Goal: Task Accomplishment & Management: Manage account settings

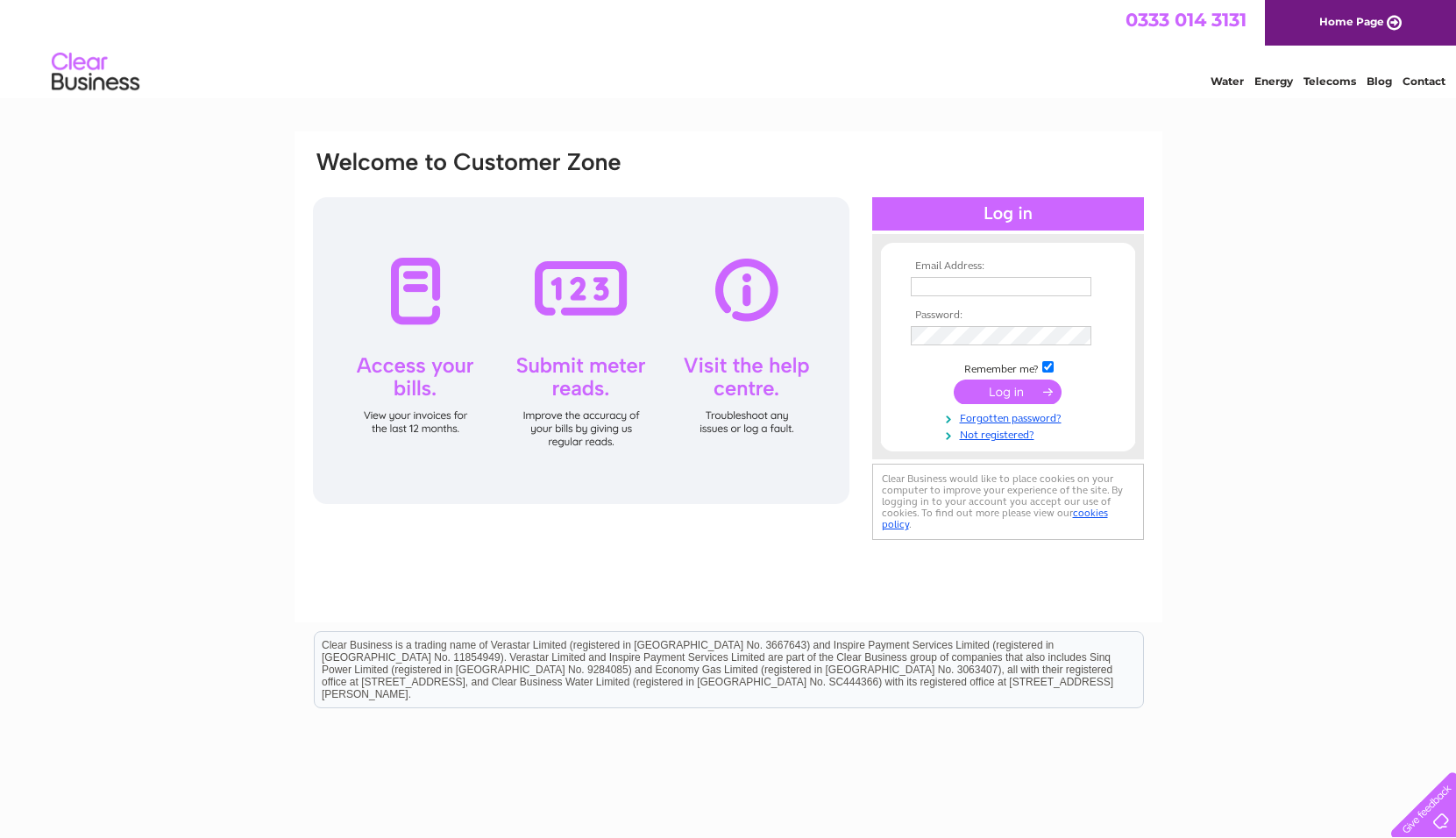
type input "accounts@wardparkstudios.co.uk"
click at [996, 392] on input "submit" at bounding box center [1007, 392] width 108 height 25
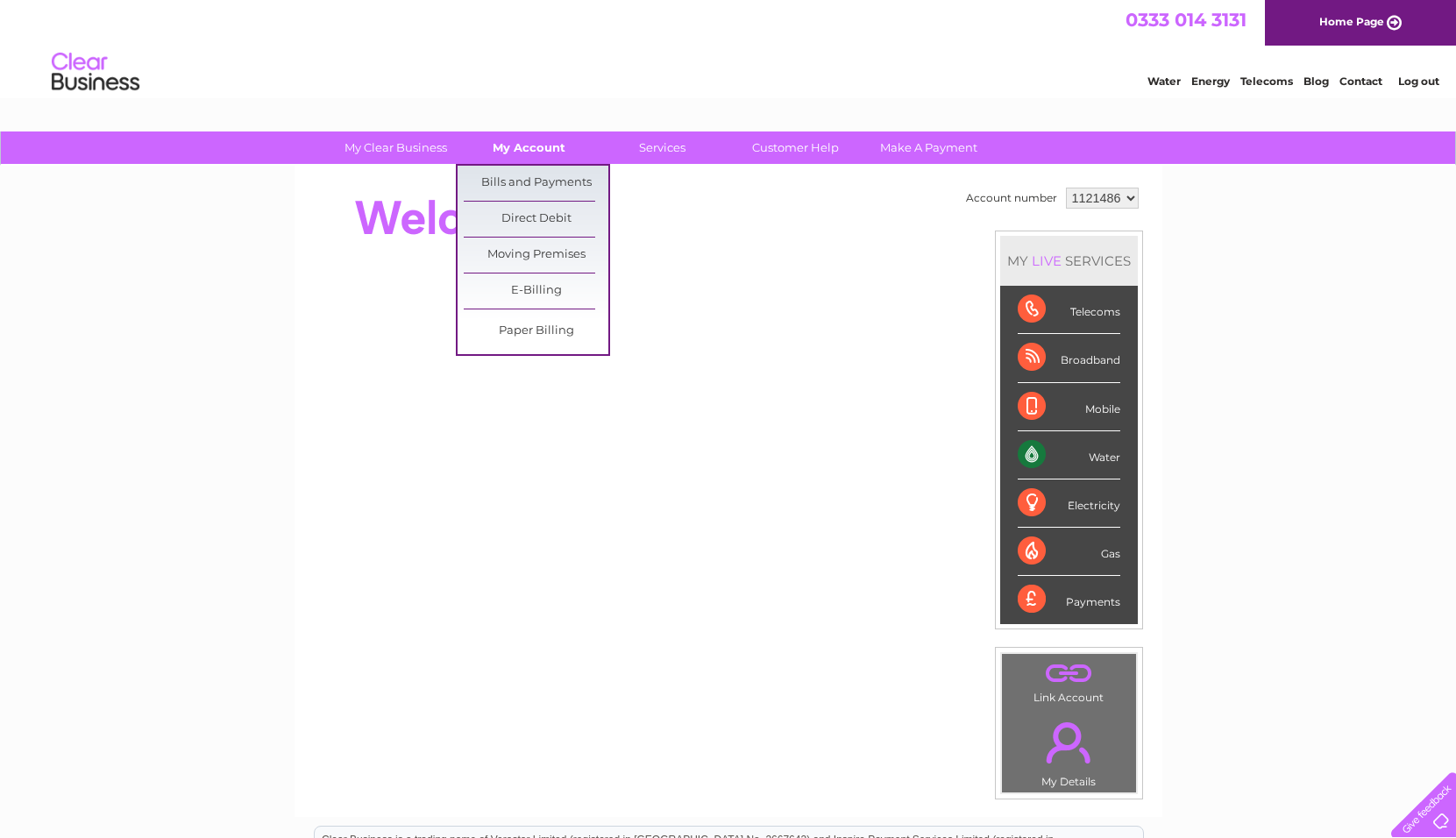
click at [531, 145] on link "My Account" at bounding box center [529, 148] width 145 height 32
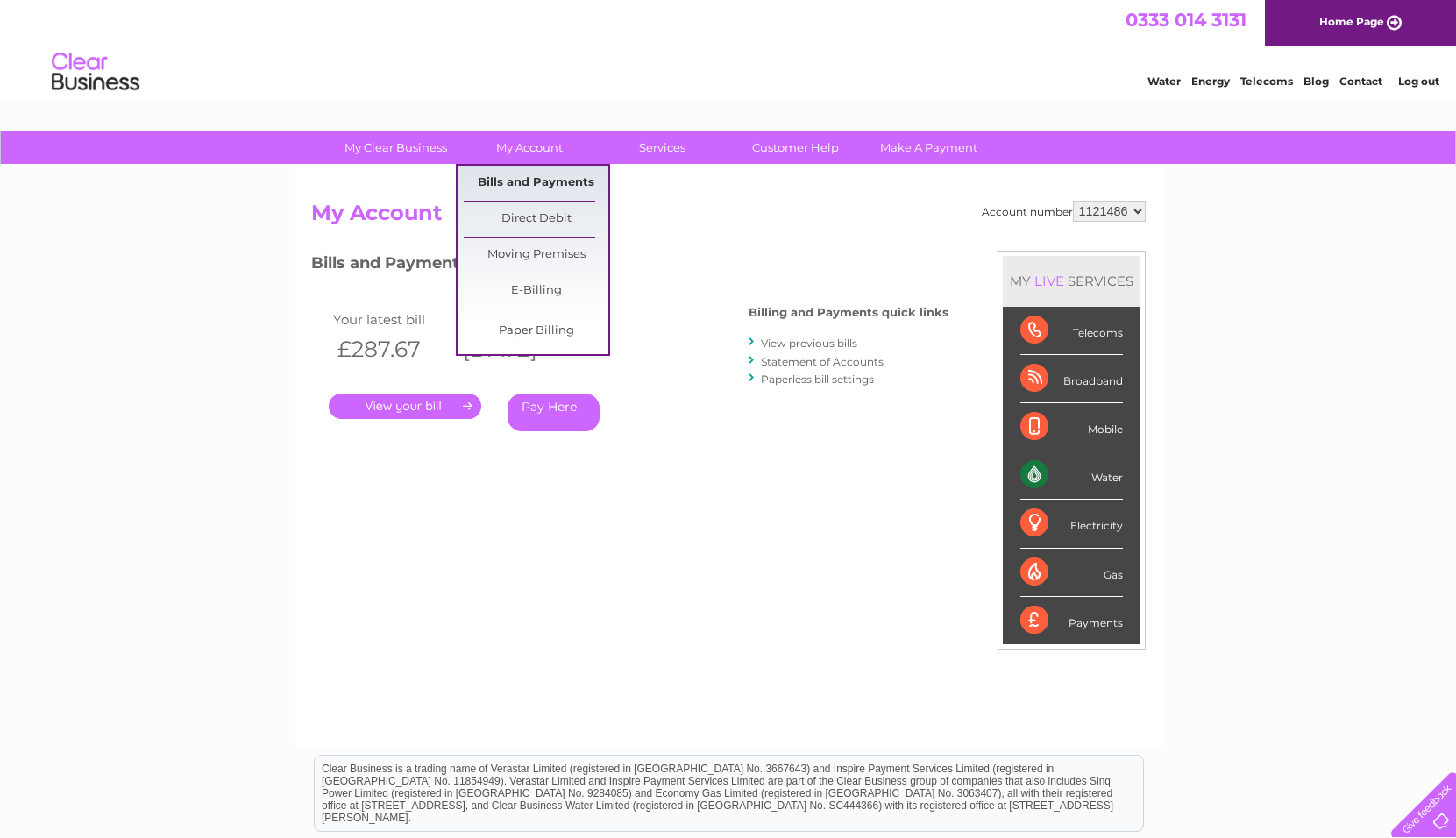
click at [521, 179] on link "Bills and Payments" at bounding box center [536, 182] width 145 height 35
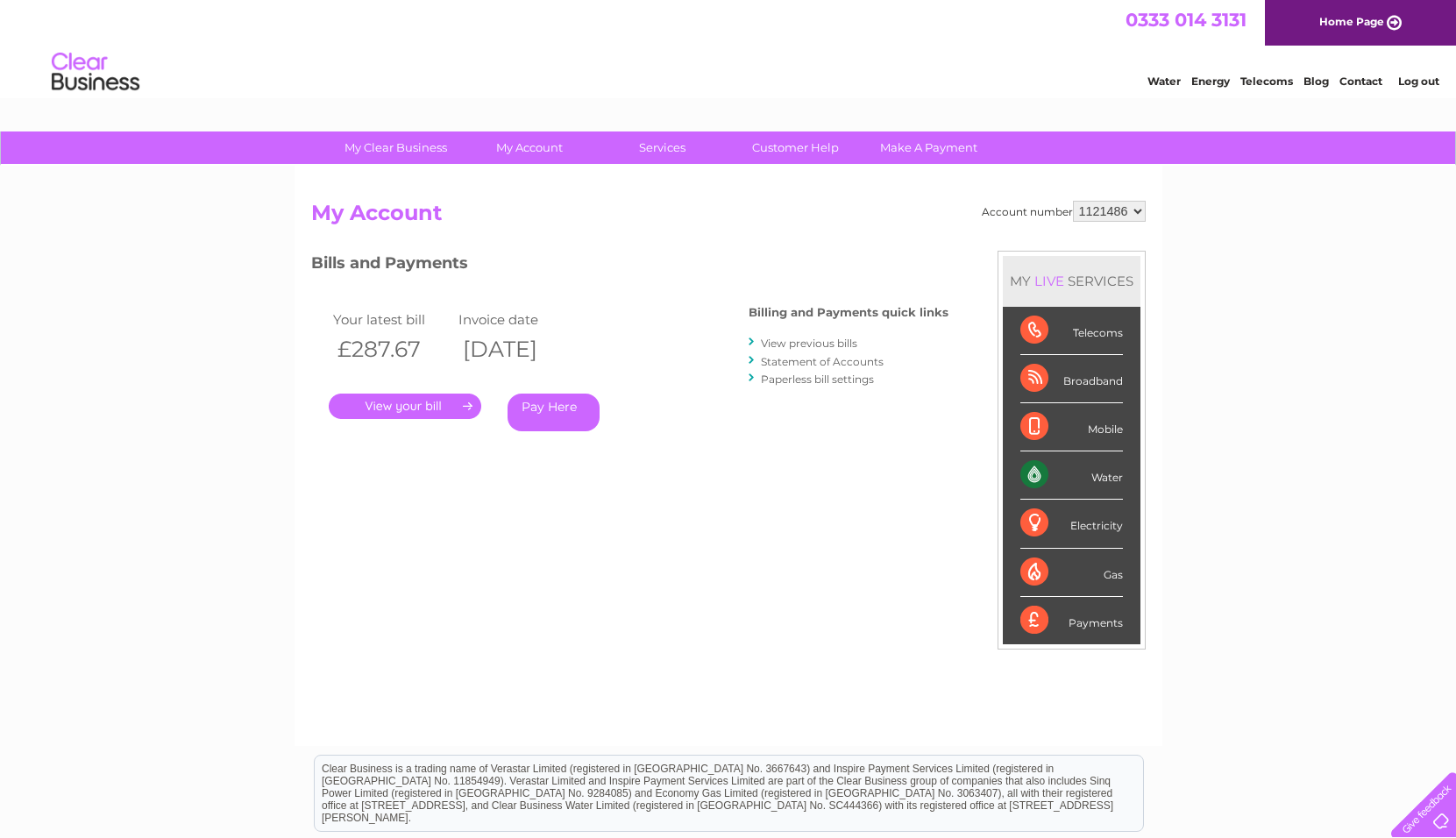
click at [1136, 208] on select "1121486" at bounding box center [1109, 211] width 73 height 21
click at [936, 216] on h2 "My Account" at bounding box center [728, 217] width 835 height 33
click at [1412, 83] on link "Log out" at bounding box center [1419, 81] width 41 height 13
